Goal: Task Accomplishment & Management: Manage account settings

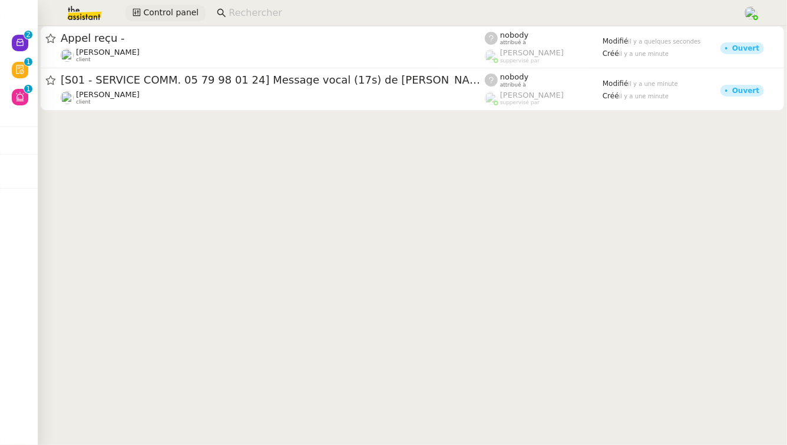
click at [170, 9] on span "Control panel" at bounding box center [170, 13] width 55 height 14
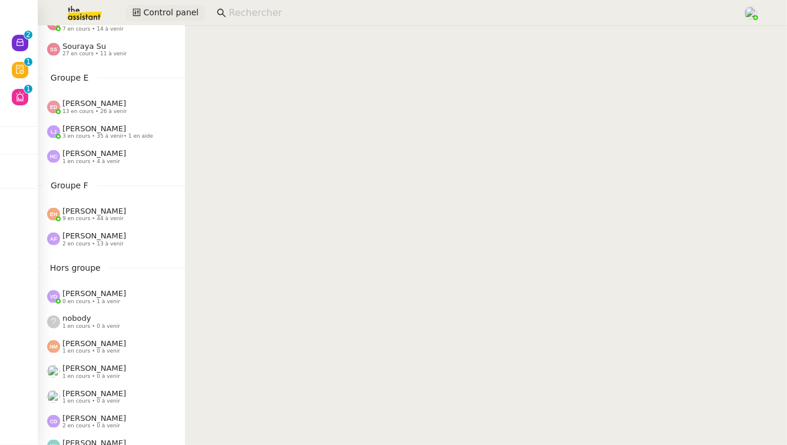
scroll to position [643, 0]
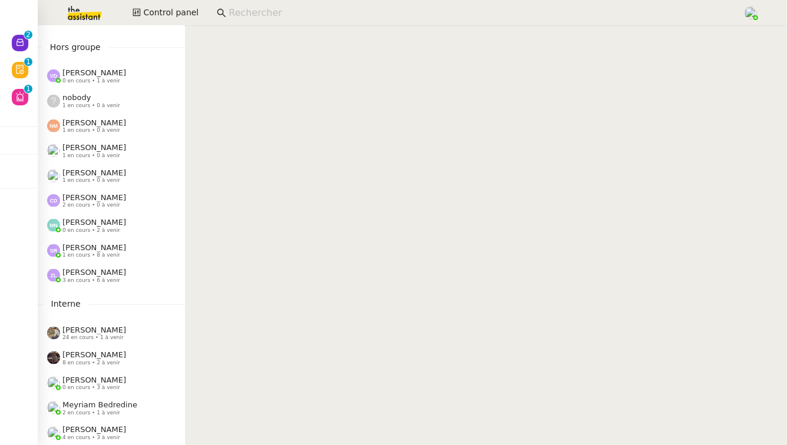
click at [100, 250] on span "[PERSON_NAME]" at bounding box center [94, 247] width 64 height 9
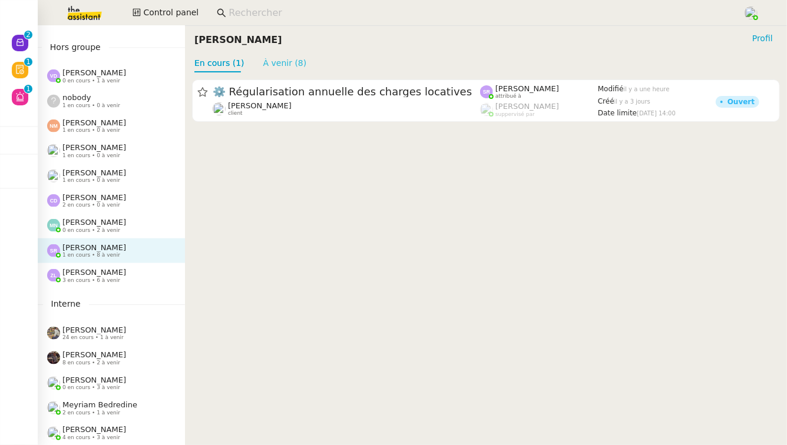
click at [278, 58] on link "À venir (8)" at bounding box center [285, 62] width 44 height 9
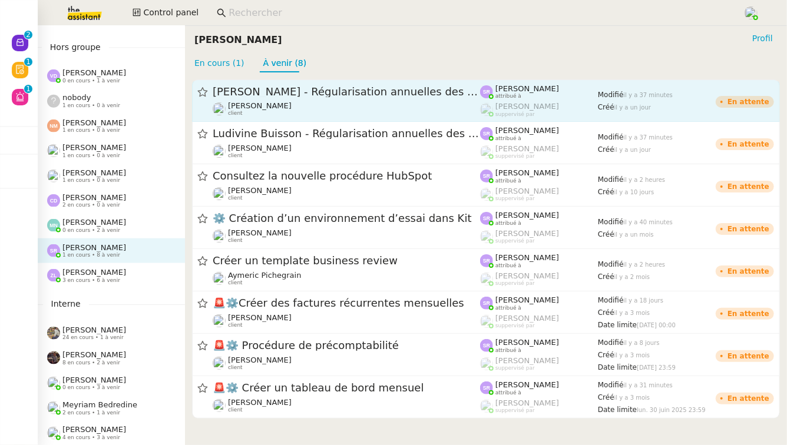
click at [303, 114] on div "[PERSON_NAME] client" at bounding box center [346, 108] width 267 height 15
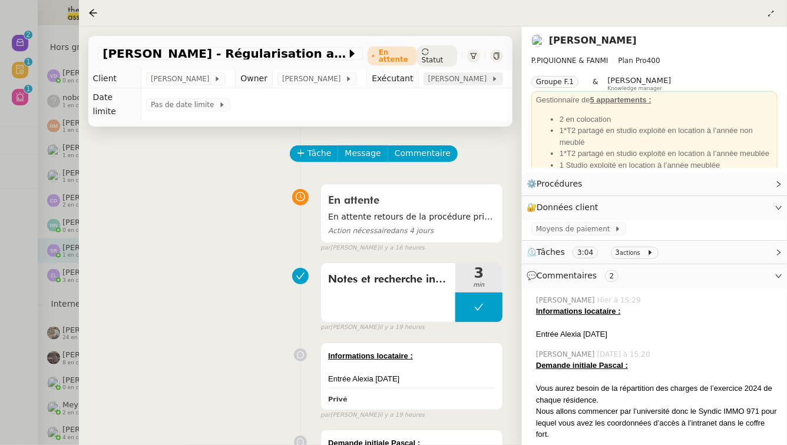
click at [439, 82] on span "[PERSON_NAME]" at bounding box center [459, 79] width 63 height 12
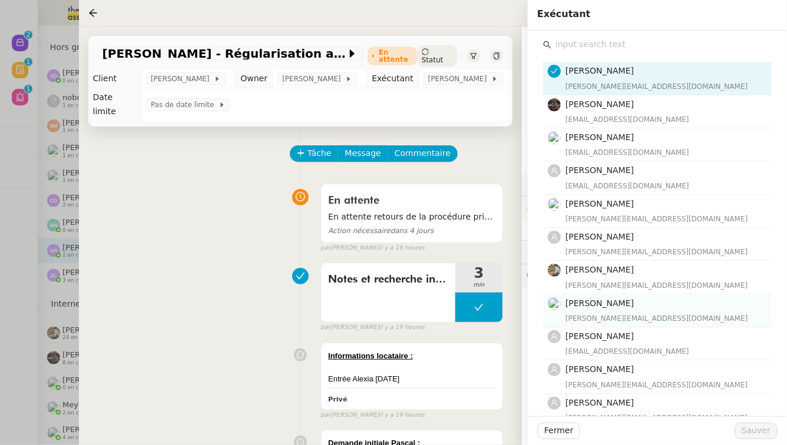
click at [677, 301] on h4 "[PERSON_NAME]" at bounding box center [664, 304] width 199 height 14
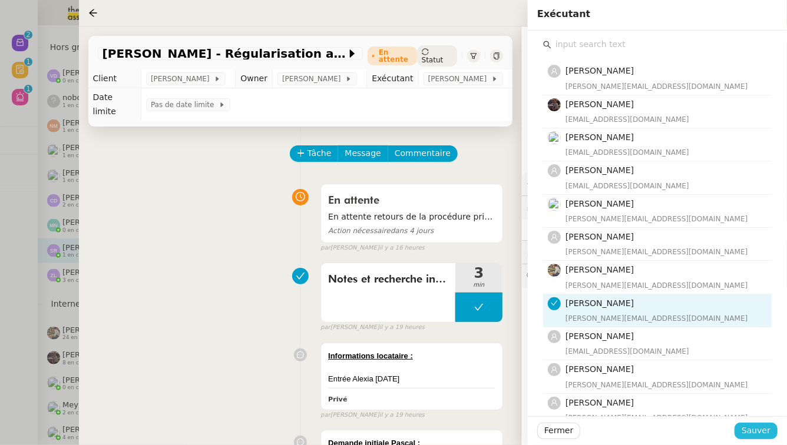
click at [763, 431] on span "Sauver" at bounding box center [756, 431] width 29 height 14
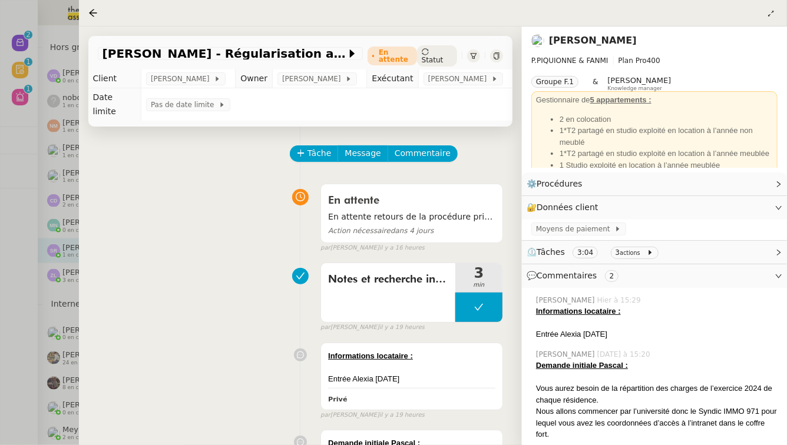
click at [17, 233] on div at bounding box center [393, 222] width 787 height 445
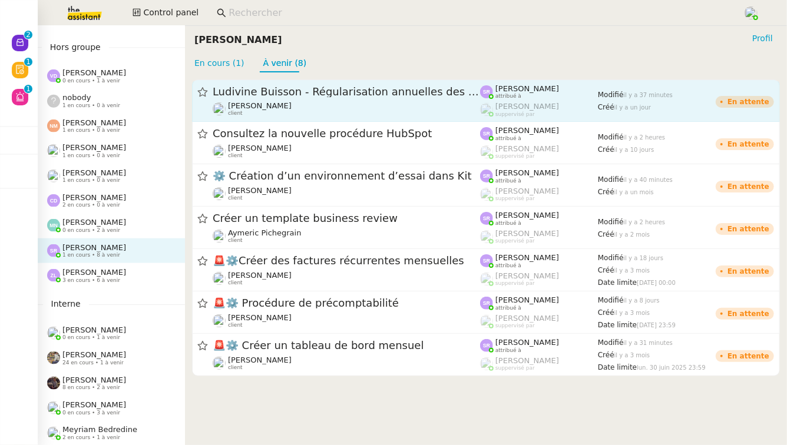
click at [399, 111] on div "[PERSON_NAME] client" at bounding box center [346, 108] width 267 height 15
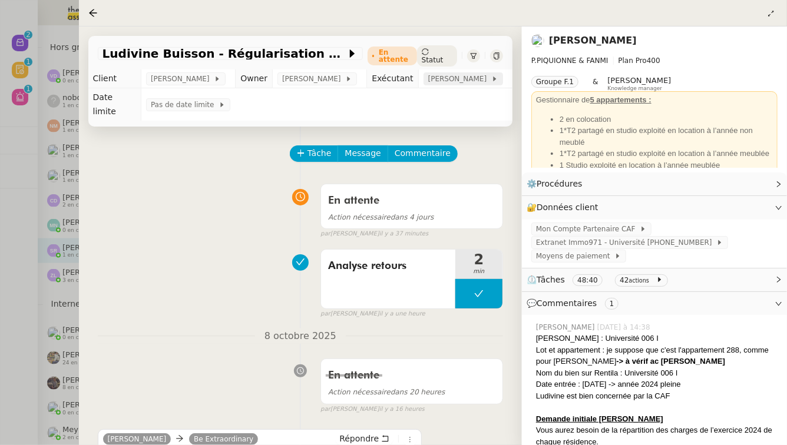
click at [472, 82] on span "[PERSON_NAME]" at bounding box center [459, 79] width 63 height 12
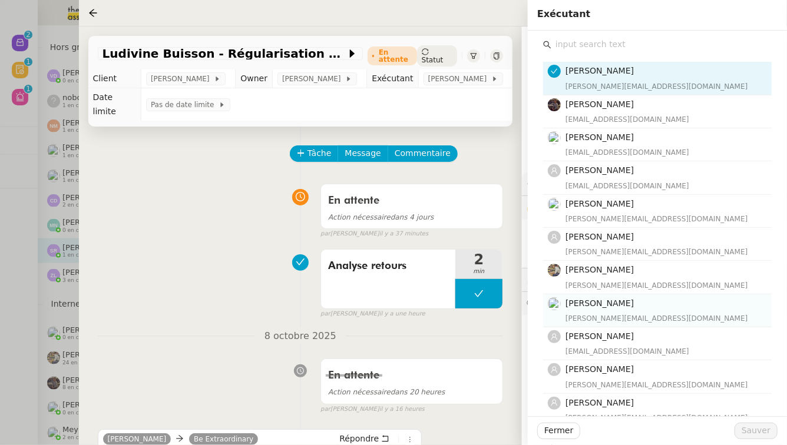
click at [641, 305] on h4 "[PERSON_NAME]" at bounding box center [664, 304] width 199 height 14
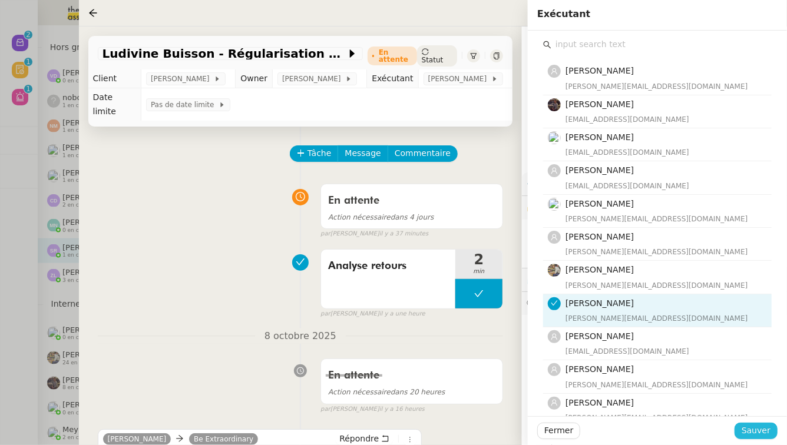
click at [769, 429] on span "Sauver" at bounding box center [756, 431] width 29 height 14
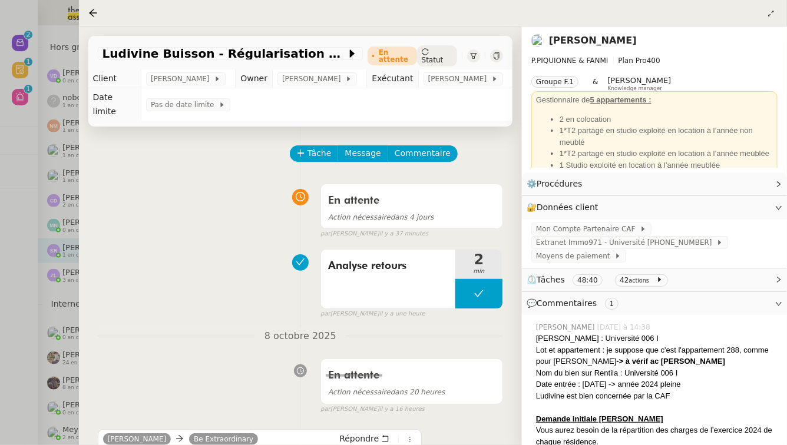
click at [0, 248] on div at bounding box center [393, 222] width 787 height 445
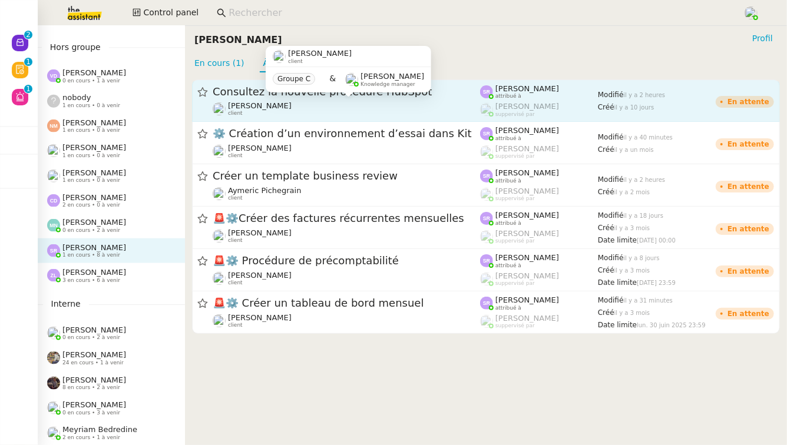
click at [424, 113] on div "[PERSON_NAME] client" at bounding box center [346, 108] width 267 height 15
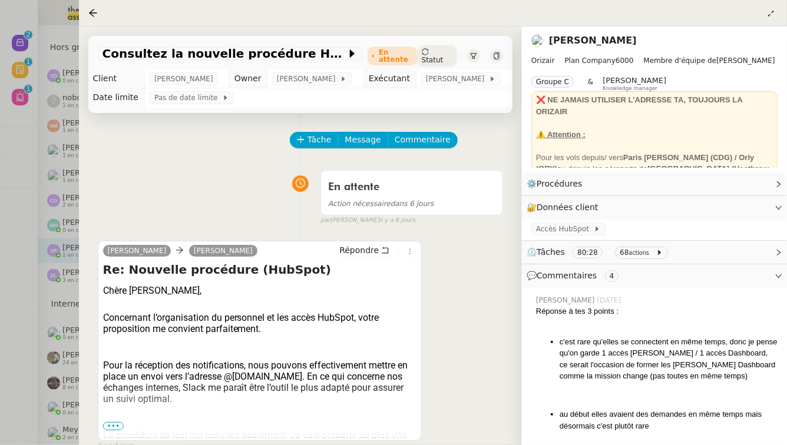
click at [0, 240] on div at bounding box center [393, 222] width 787 height 445
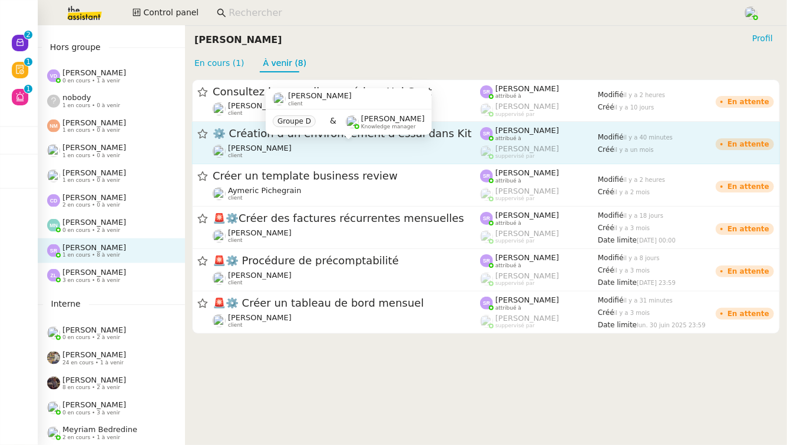
click at [375, 157] on div "[PERSON_NAME] client" at bounding box center [346, 151] width 267 height 15
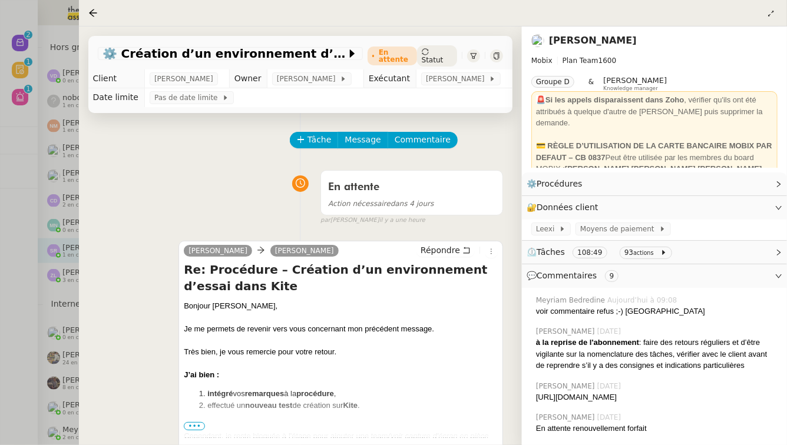
click at [0, 282] on div at bounding box center [393, 222] width 787 height 445
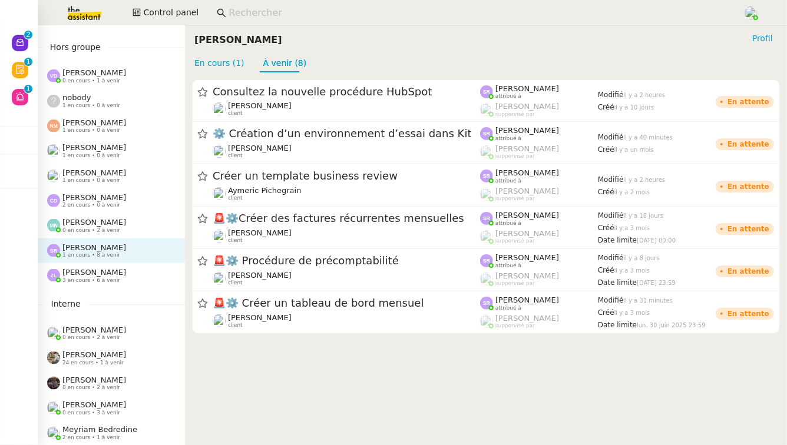
click at [132, 279] on div "[PERSON_NAME] 3 en cours • 6 à venir" at bounding box center [116, 275] width 138 height 15
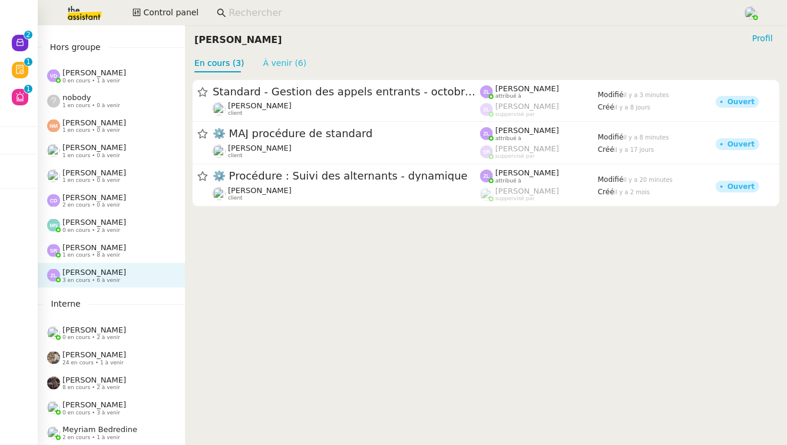
click at [267, 62] on link "À venir (6)" at bounding box center [285, 62] width 44 height 9
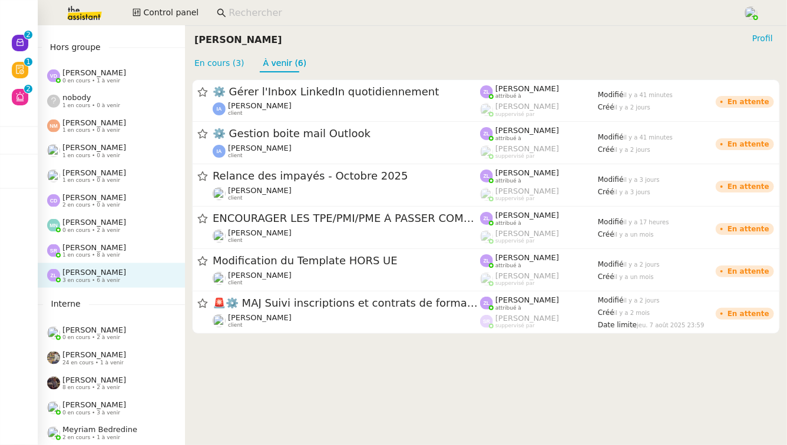
click at [121, 253] on div "[PERSON_NAME] 1 en cours • 8 à venir" at bounding box center [94, 250] width 64 height 15
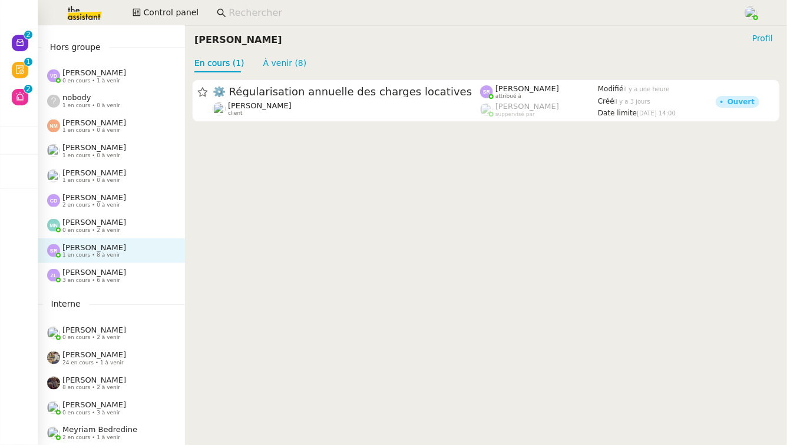
click at [123, 279] on div "[PERSON_NAME] 3 en cours • 6 à venir" at bounding box center [116, 275] width 138 height 15
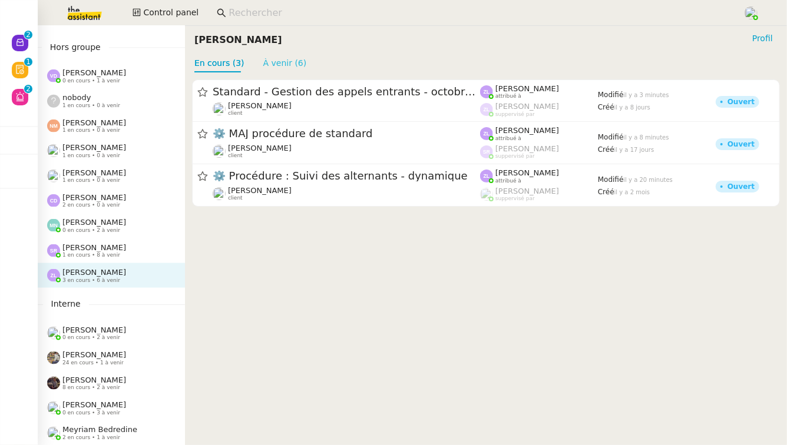
click at [273, 60] on link "À venir (6)" at bounding box center [285, 62] width 44 height 9
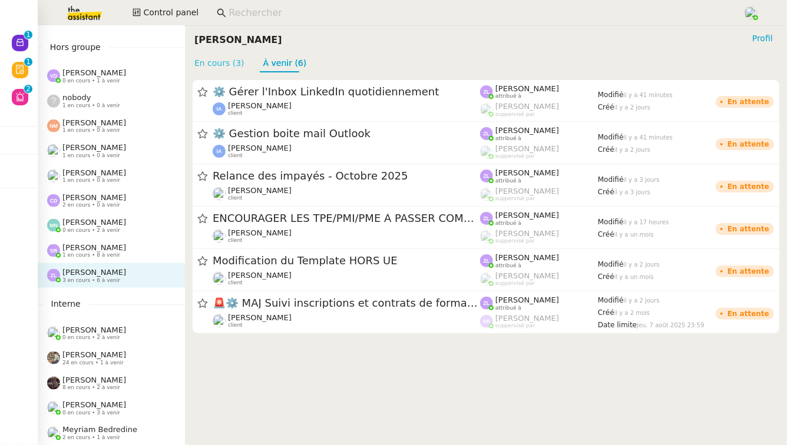
click at [220, 61] on link "En cours (3)" at bounding box center [219, 62] width 50 height 9
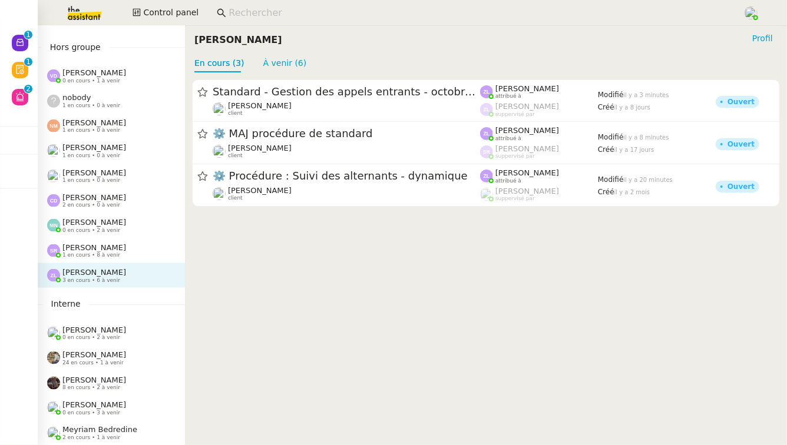
click at [125, 258] on div "[PERSON_NAME] 1 en cours • 8 à venir" at bounding box center [94, 250] width 64 height 15
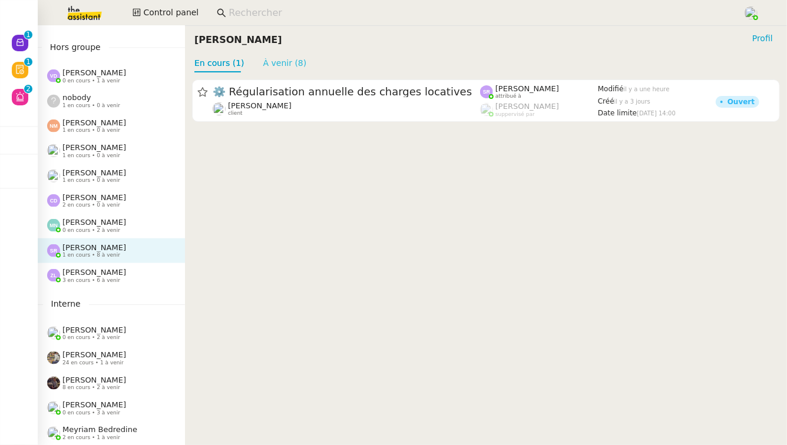
click at [290, 61] on link "À venir (8)" at bounding box center [285, 62] width 44 height 9
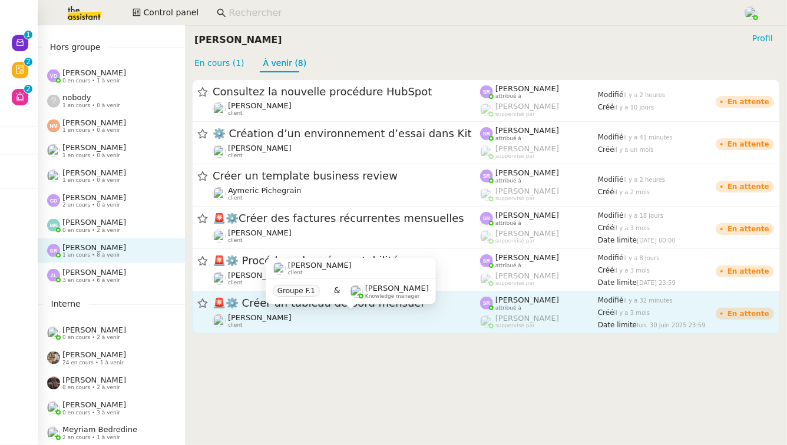
click at [309, 316] on div "[PERSON_NAME] client" at bounding box center [346, 320] width 267 height 15
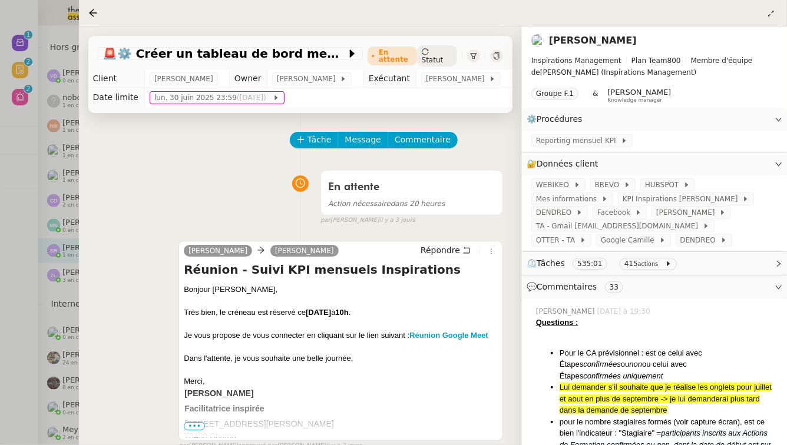
click at [0, 257] on div at bounding box center [393, 222] width 787 height 445
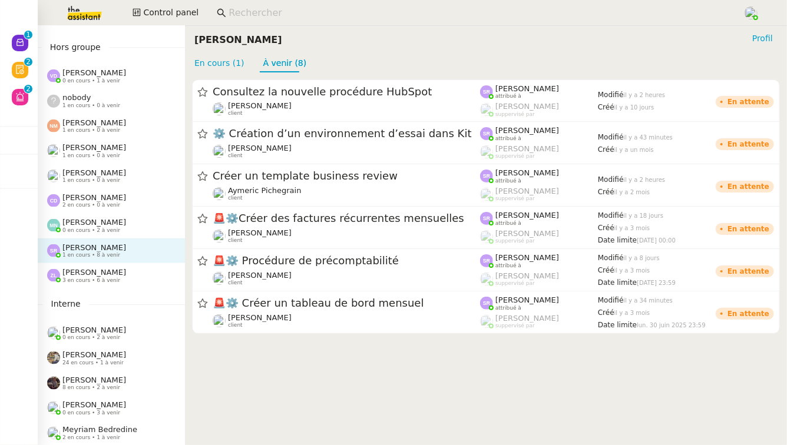
click at [131, 277] on div "[PERSON_NAME] 3 en cours • 6 à venir" at bounding box center [116, 275] width 138 height 15
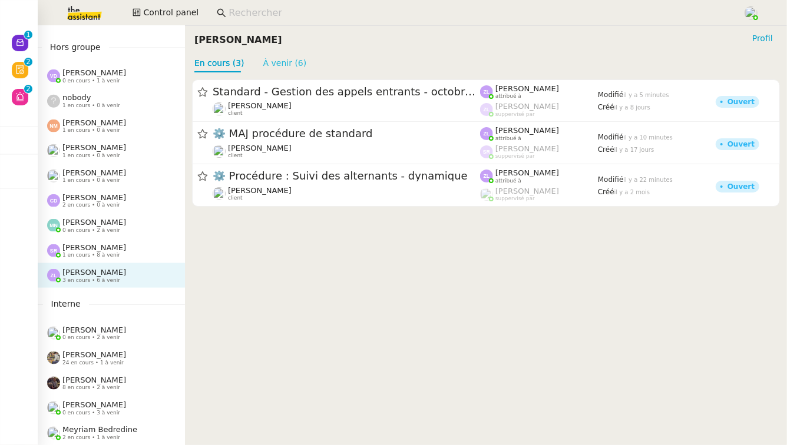
click at [292, 61] on link "À venir (6)" at bounding box center [285, 62] width 44 height 9
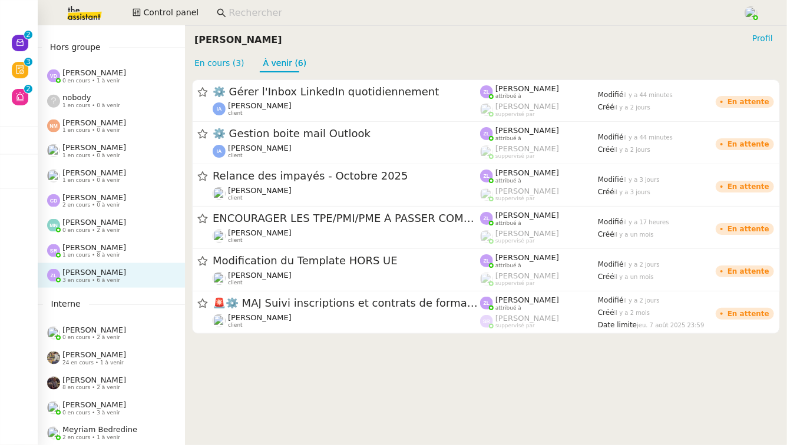
click at [135, 198] on div "[PERSON_NAME] 2 en cours • 0 à venir" at bounding box center [116, 200] width 138 height 15
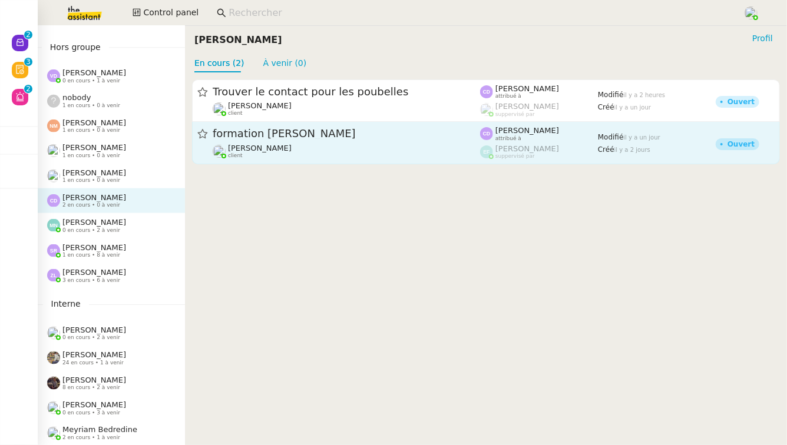
click at [350, 142] on div "formation [PERSON_NAME] [PERSON_NAME] client" at bounding box center [346, 143] width 267 height 32
